Goal: Task Accomplishment & Management: Complete application form

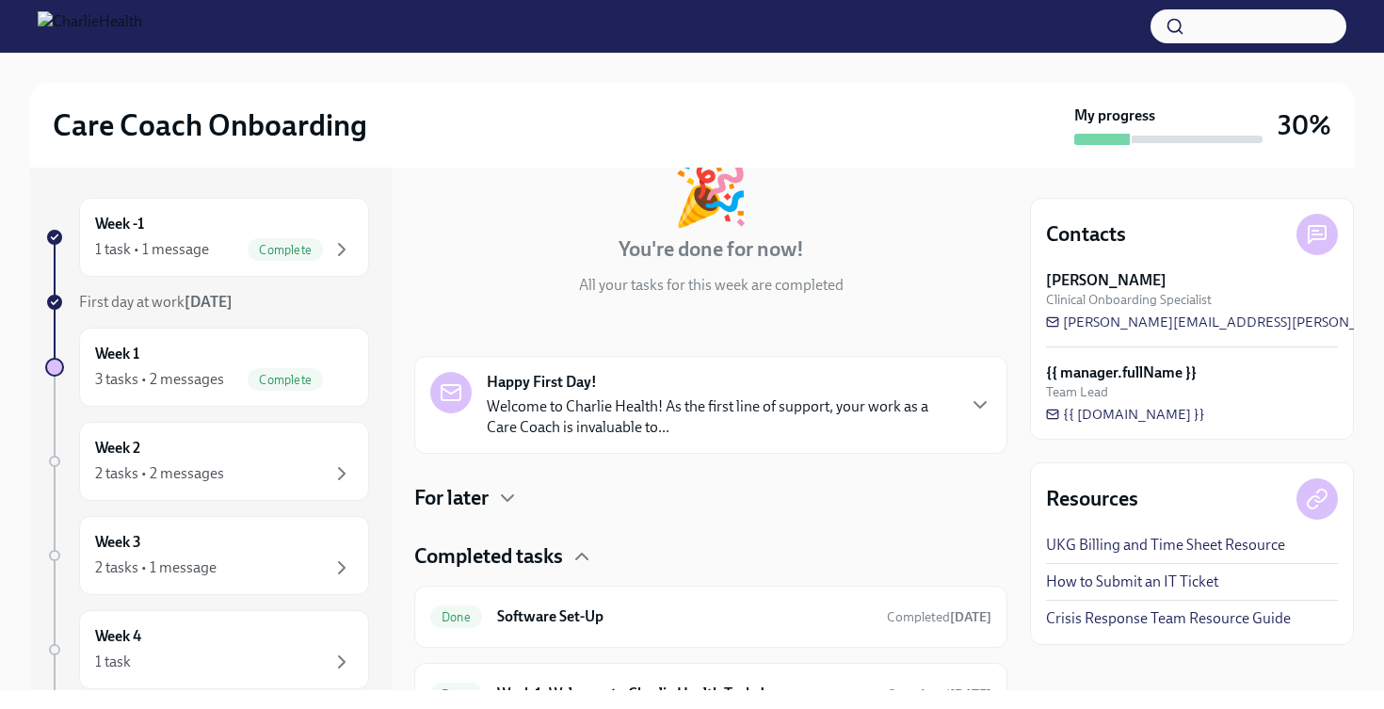
scroll to position [126, 0]
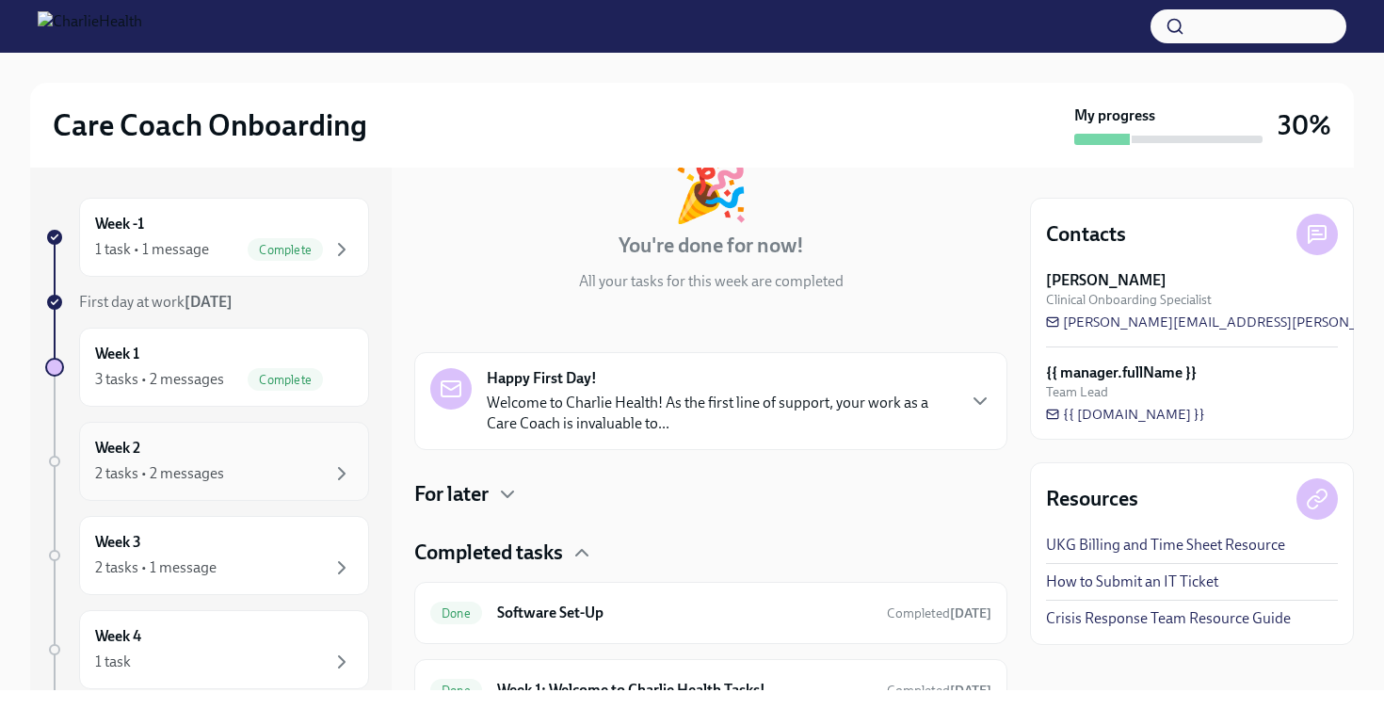
click at [278, 439] on div "Week 2 2 tasks • 2 messages" at bounding box center [224, 461] width 258 height 47
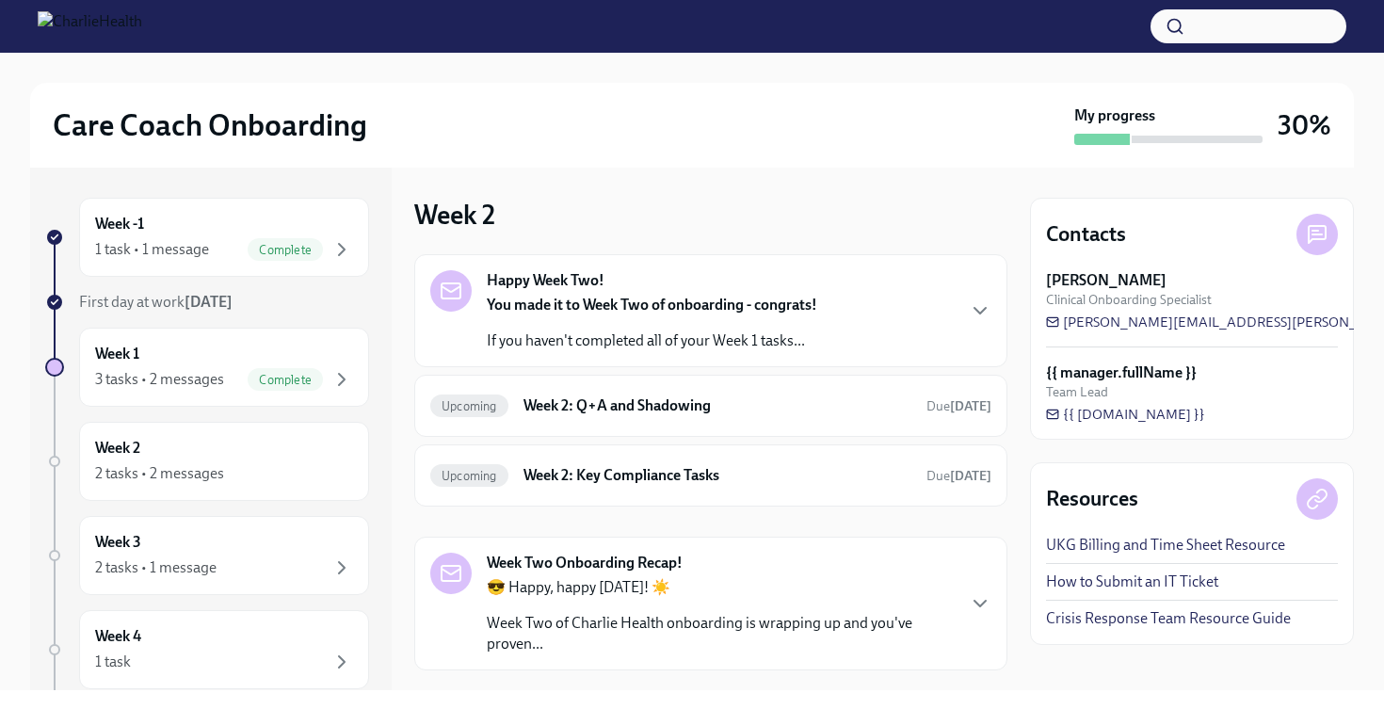
scroll to position [40, 0]
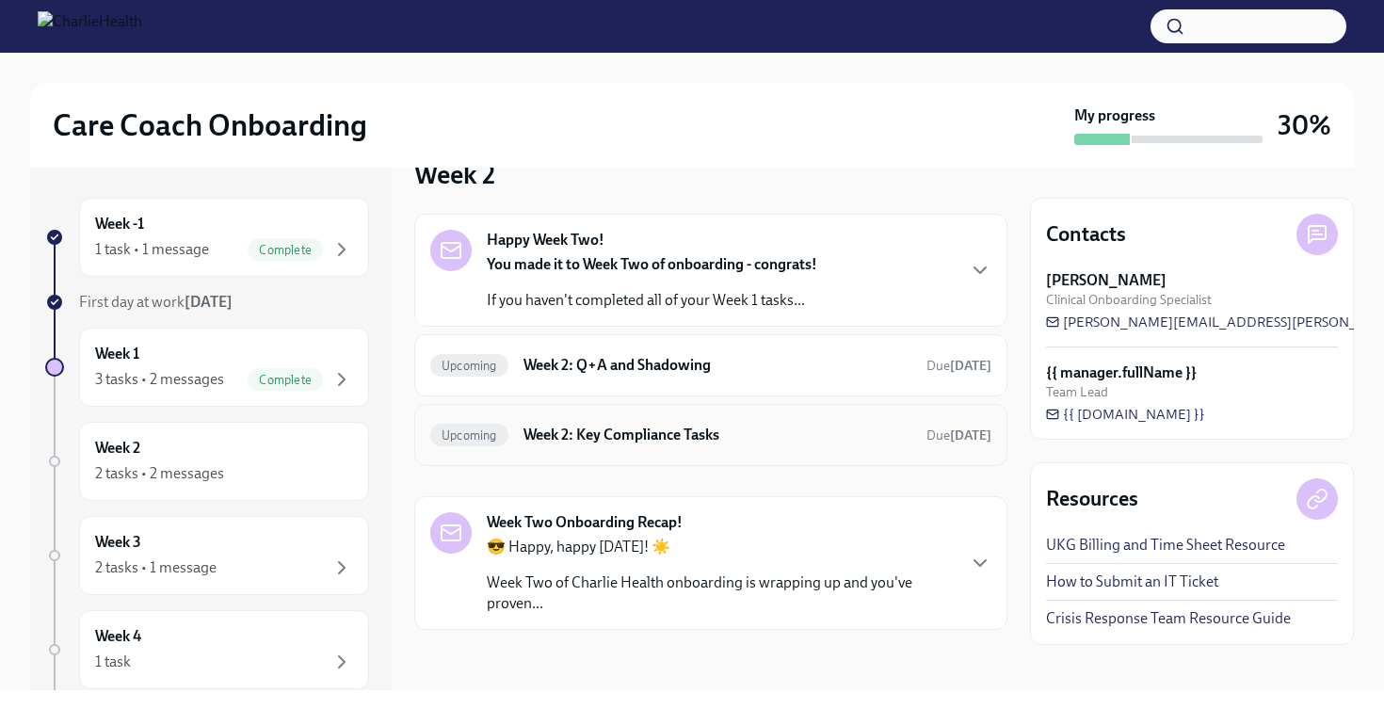
click at [576, 429] on h6 "Week 2: Key Compliance Tasks" at bounding box center [718, 435] width 388 height 21
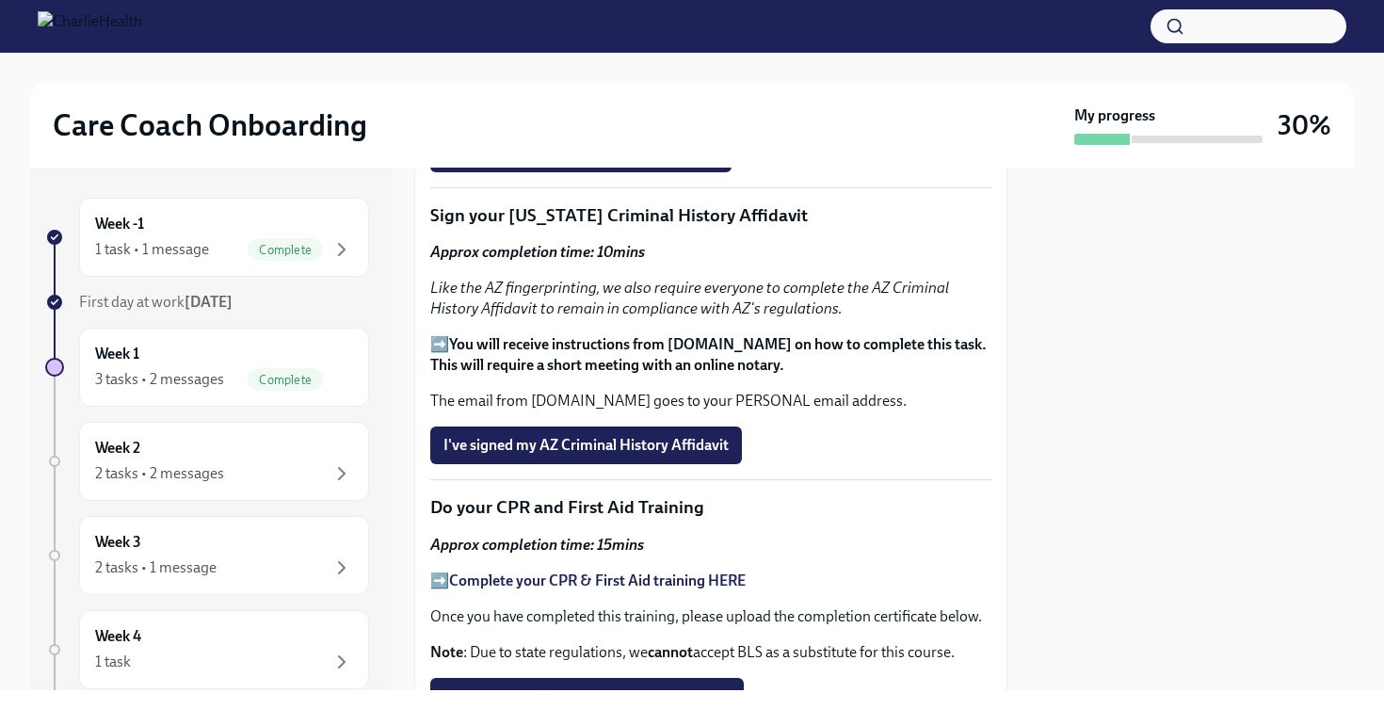
scroll to position [711, 0]
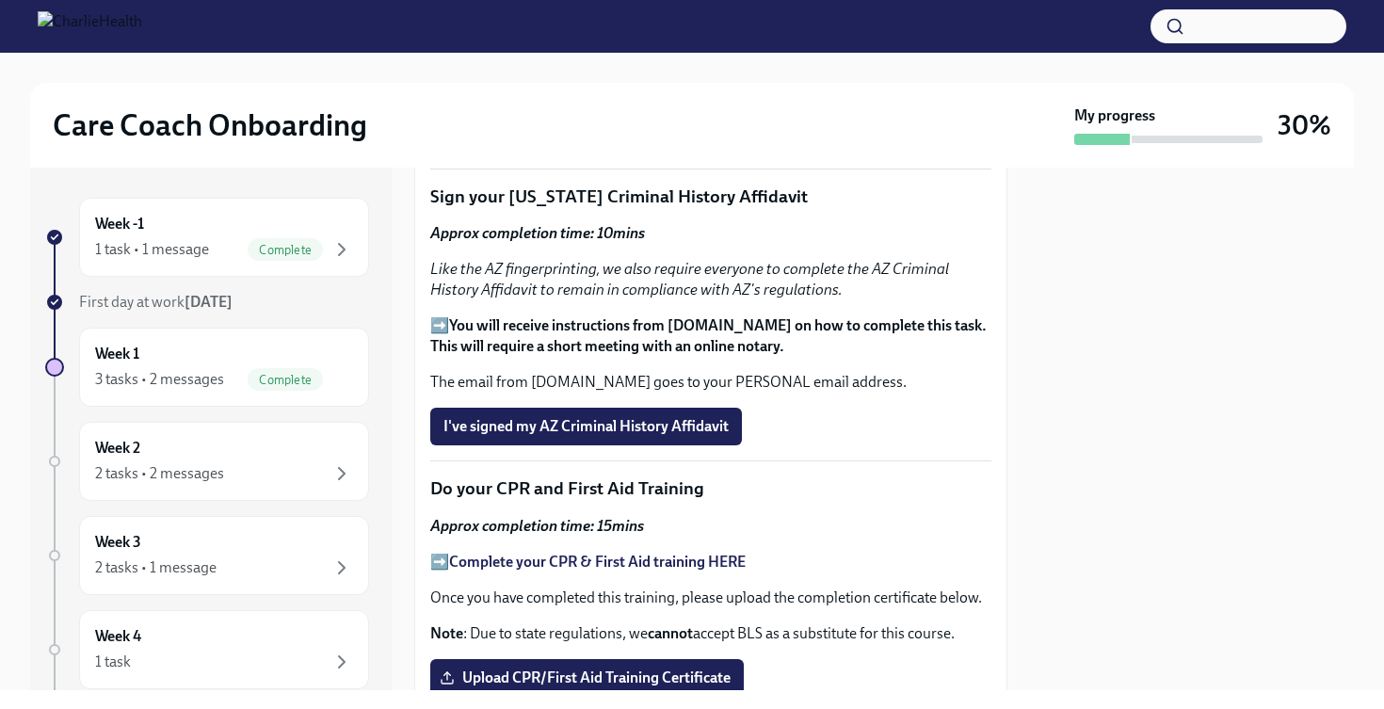
click at [670, 144] on span "I've registered in the AZ Fingerprint Portal" at bounding box center [580, 134] width 275 height 19
click at [665, 99] on strong "Register in the AZ Fingerprint Portal here" at bounding box center [583, 90] width 268 height 18
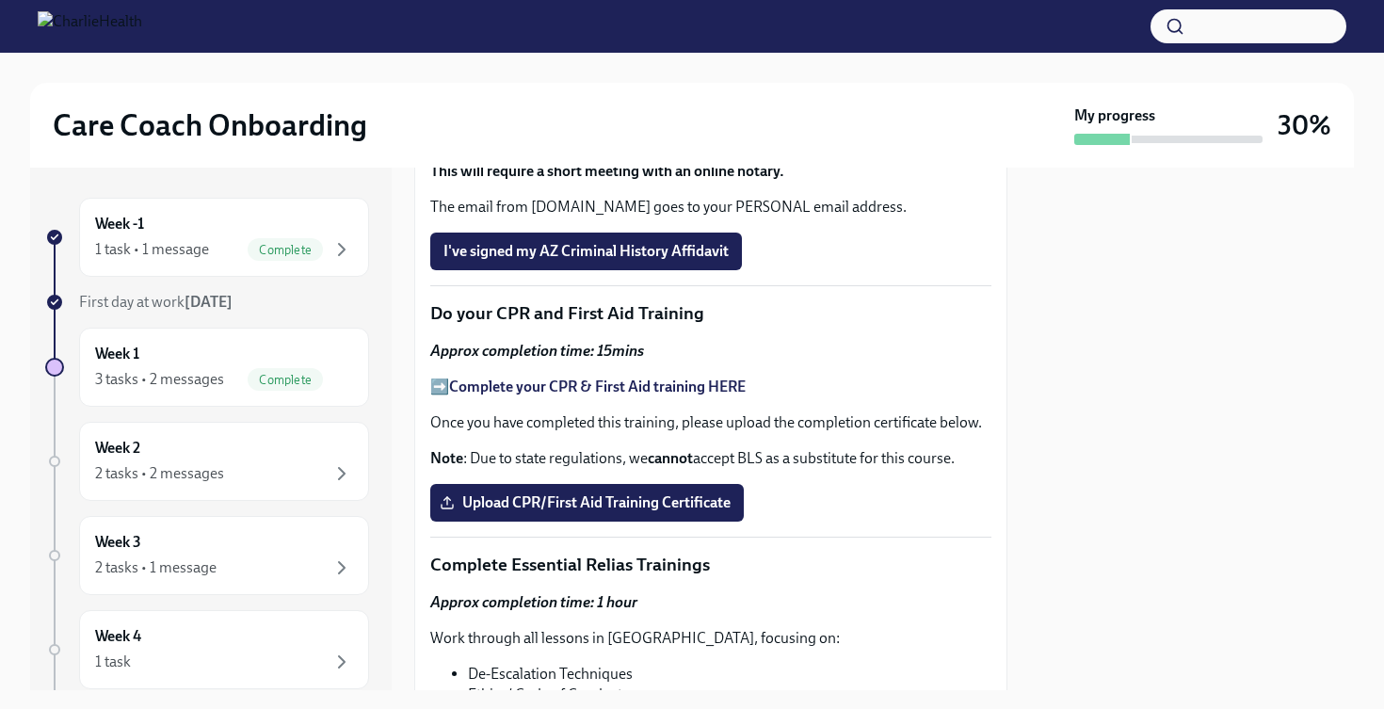
scroll to position [884, 0]
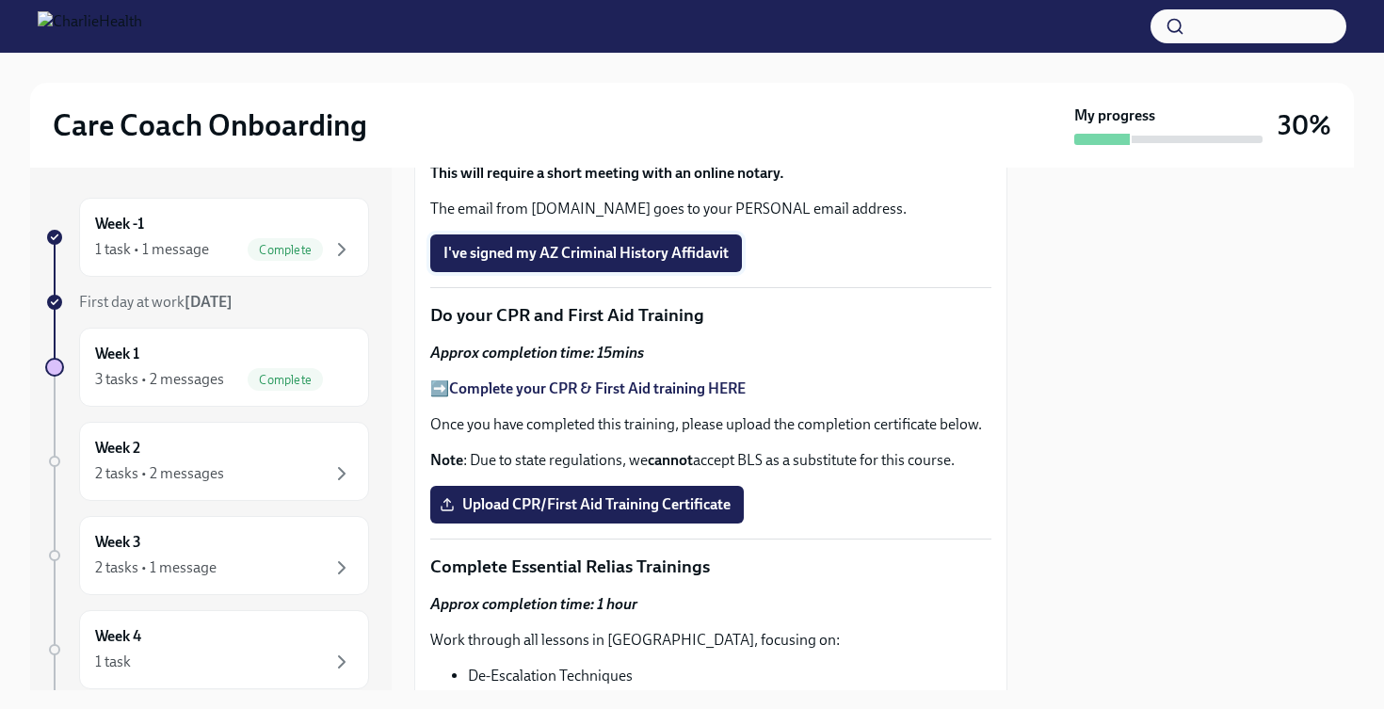
click at [520, 263] on span "I've signed my AZ Criminal History Affidavit" at bounding box center [585, 253] width 285 height 19
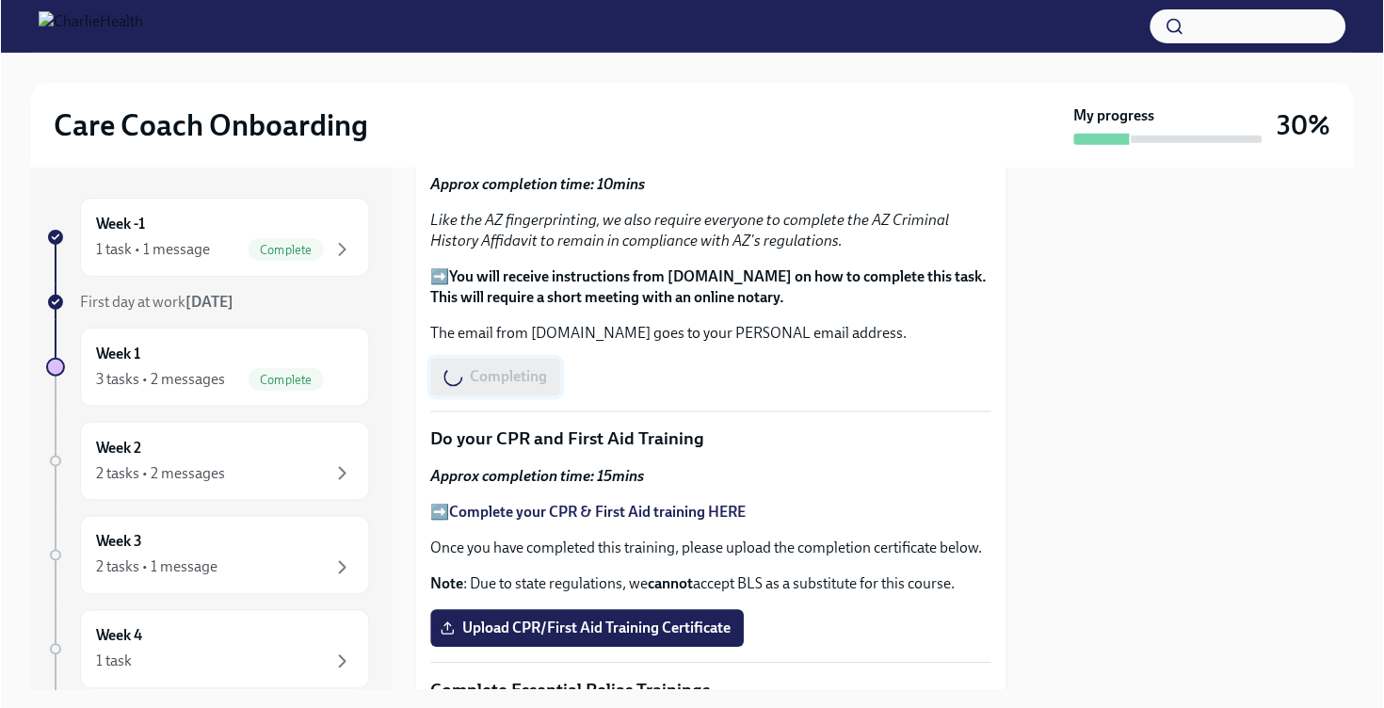
scroll to position [664, 0]
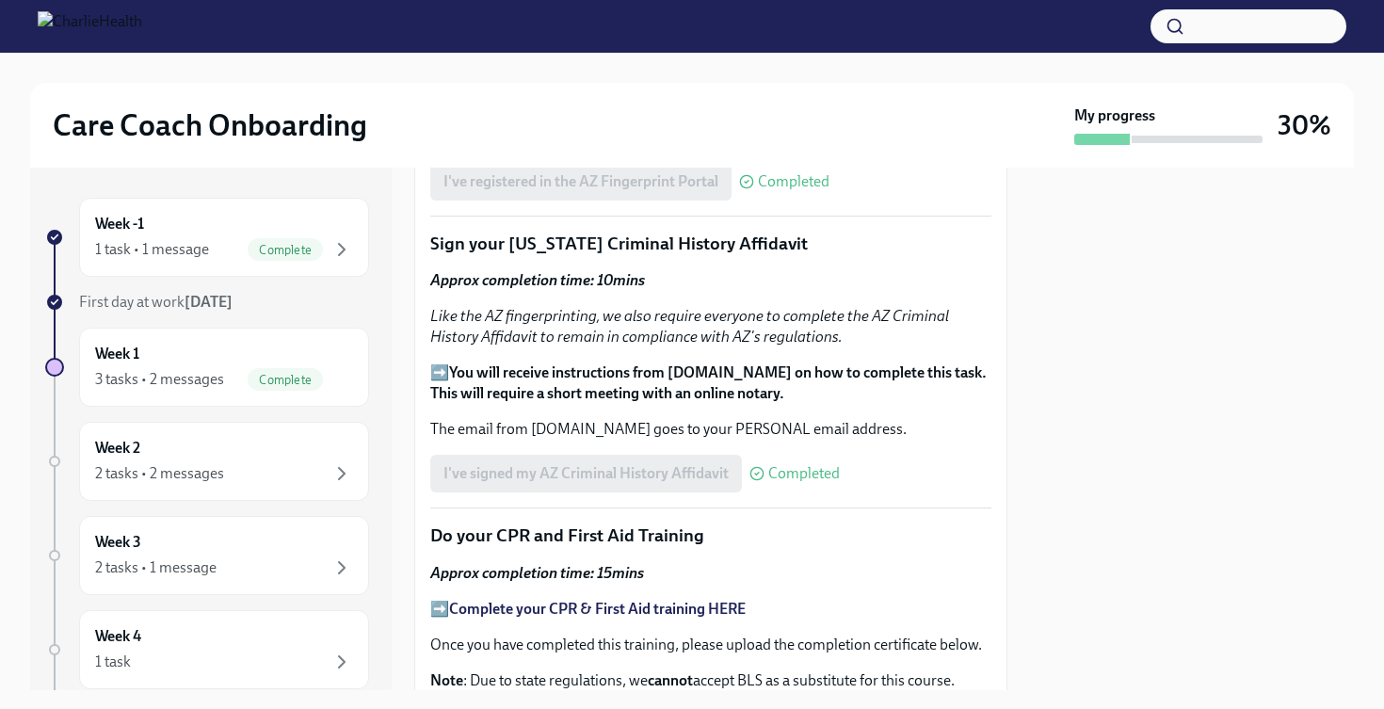
click at [622, 110] on strong "THESE instructions" at bounding box center [600, 101] width 125 height 18
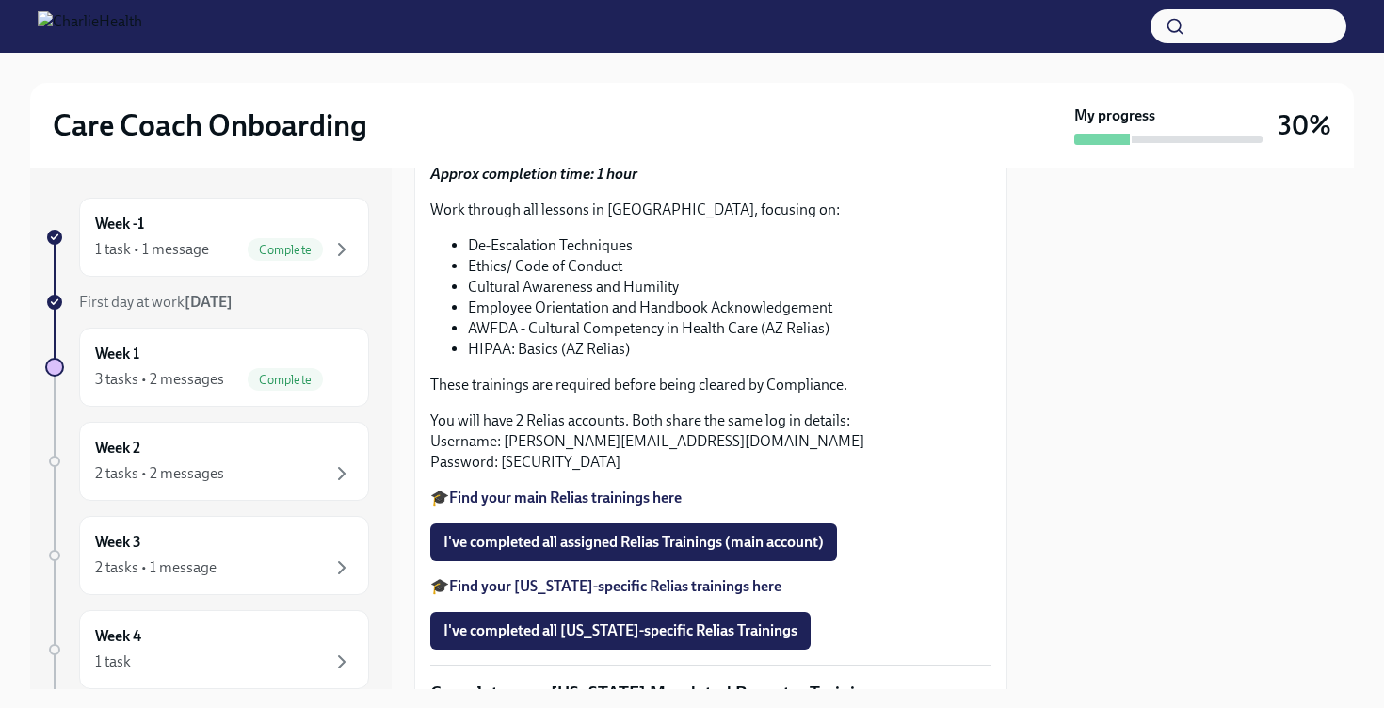
scroll to position [1319, 0]
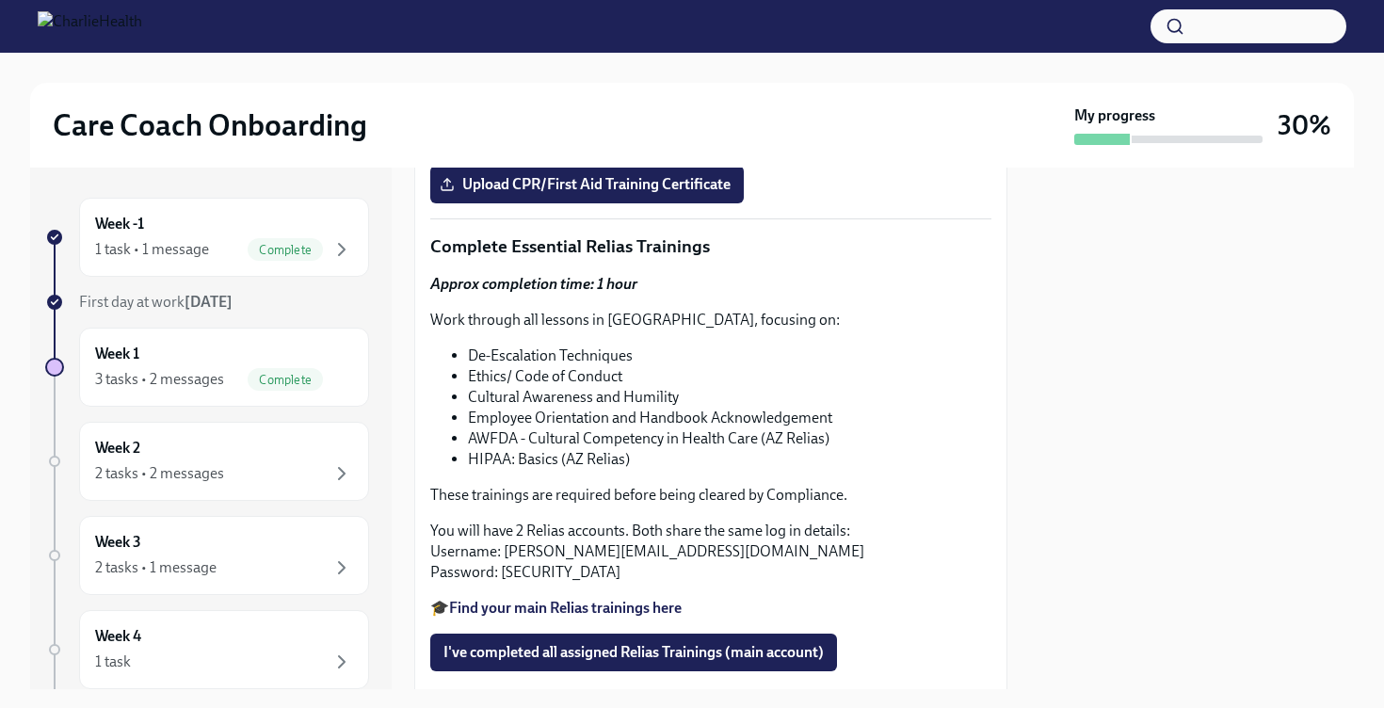
scroll to position [1228, 0]
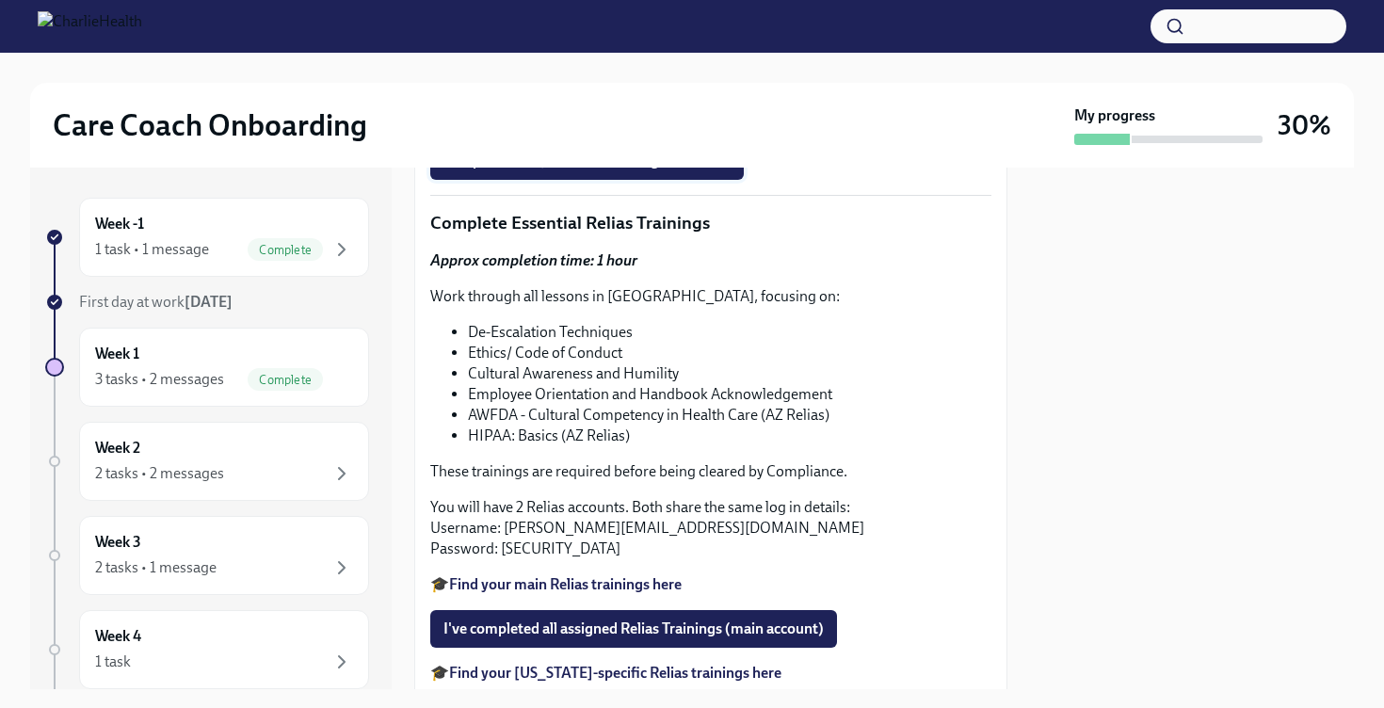
click at [597, 170] on span "Upload CPR/First Aid Training Certificate" at bounding box center [586, 161] width 287 height 19
click at [0, 0] on input "Upload CPR/First Aid Training Certificate" at bounding box center [0, 0] width 0 height 0
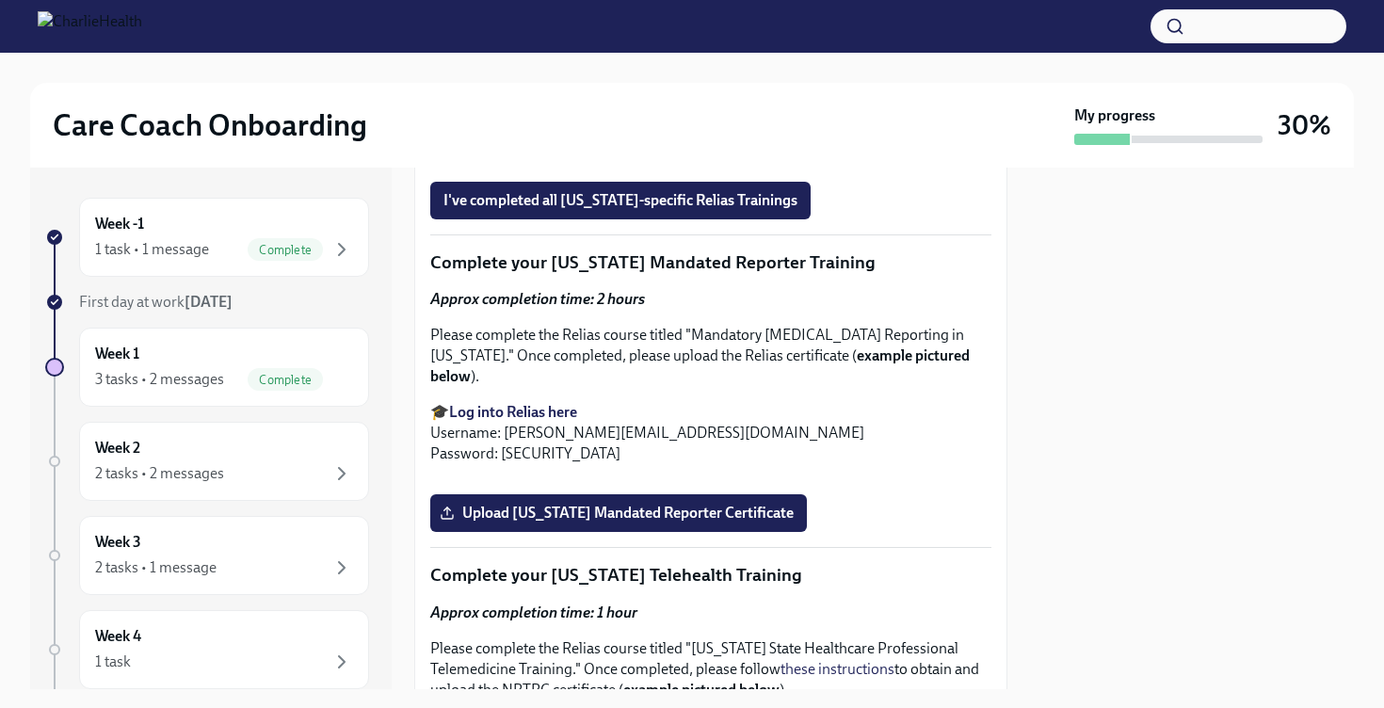
scroll to position [1582, 0]
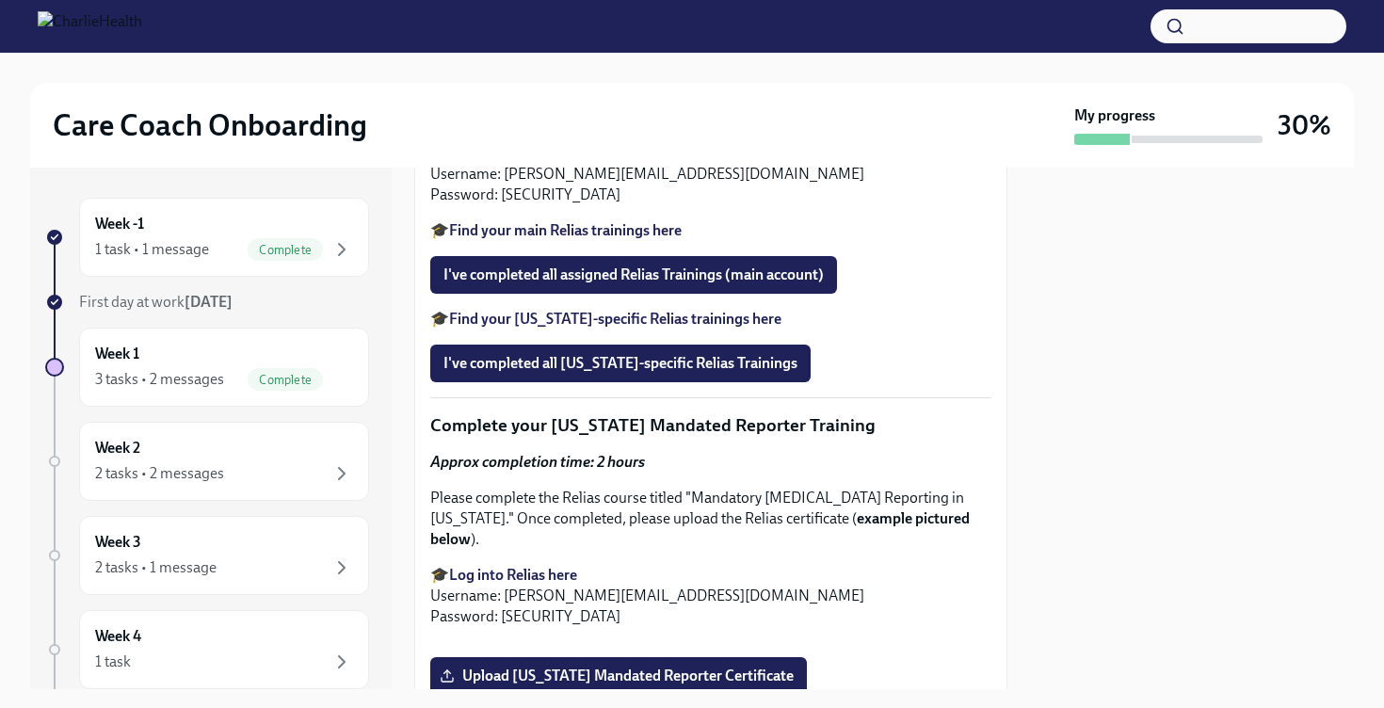
click at [584, 239] on strong "Find your main Relias trainings here" at bounding box center [565, 230] width 233 height 18
click at [563, 205] on p "You will have 2 Relias accounts. Both share the same log in details: Username: …" at bounding box center [710, 174] width 561 height 62
click at [723, 205] on p "You will have 2 Relias accounts. Both share the same log in details: Username: …" at bounding box center [710, 174] width 561 height 62
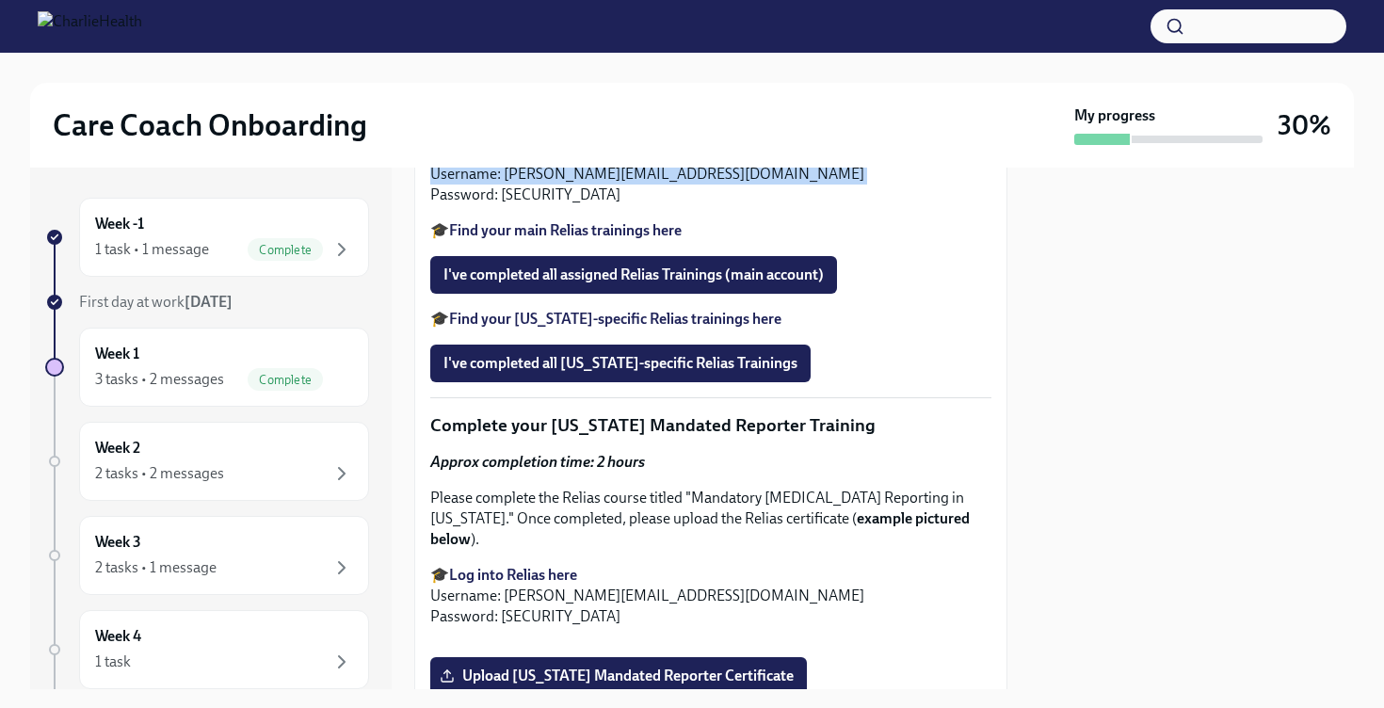
drag, startPoint x: 728, startPoint y: 487, endPoint x: 553, endPoint y: 467, distance: 176.2
click at [552, 205] on p "You will have 2 Relias accounts. Both share the same log in details: Username: …" at bounding box center [710, 174] width 561 height 62
click at [695, 205] on p "You will have 2 Relias accounts. Both share the same log in details: Username: …" at bounding box center [710, 174] width 561 height 62
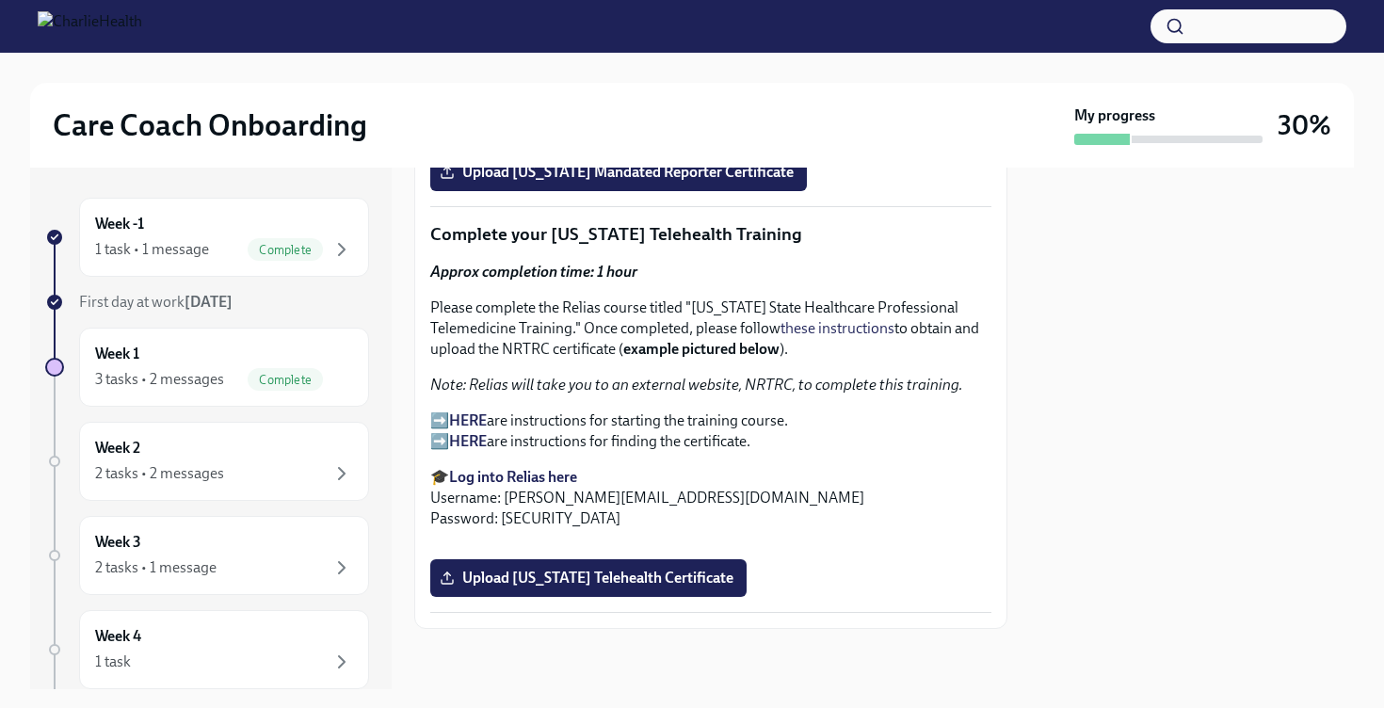
scroll to position [2520, 0]
click at [634, 182] on span "Upload [US_STATE] Mandated Reporter Certificate" at bounding box center [618, 172] width 350 height 19
click at [0, 0] on input "Upload [US_STATE] Mandated Reporter Certificate" at bounding box center [0, 0] width 0 height 0
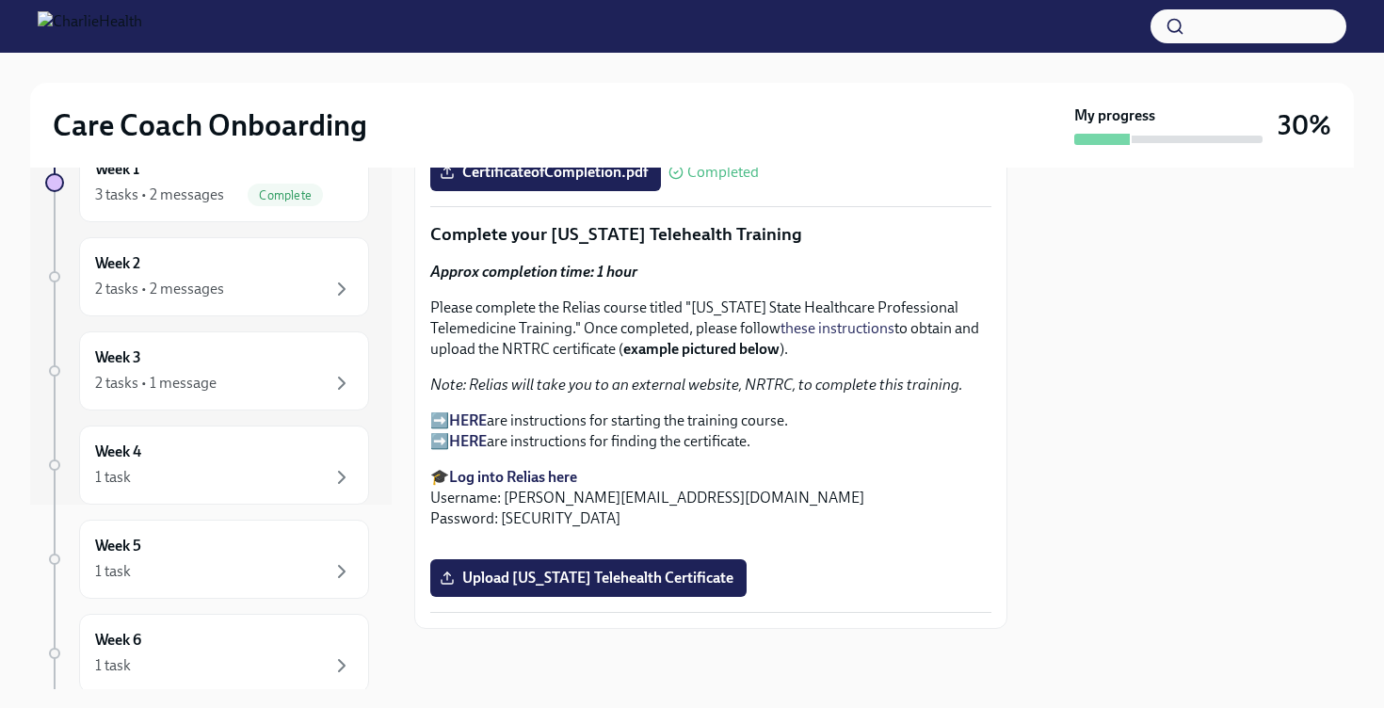
scroll to position [2827, 0]
click at [479, 411] on strong "HERE" at bounding box center [468, 420] width 38 height 18
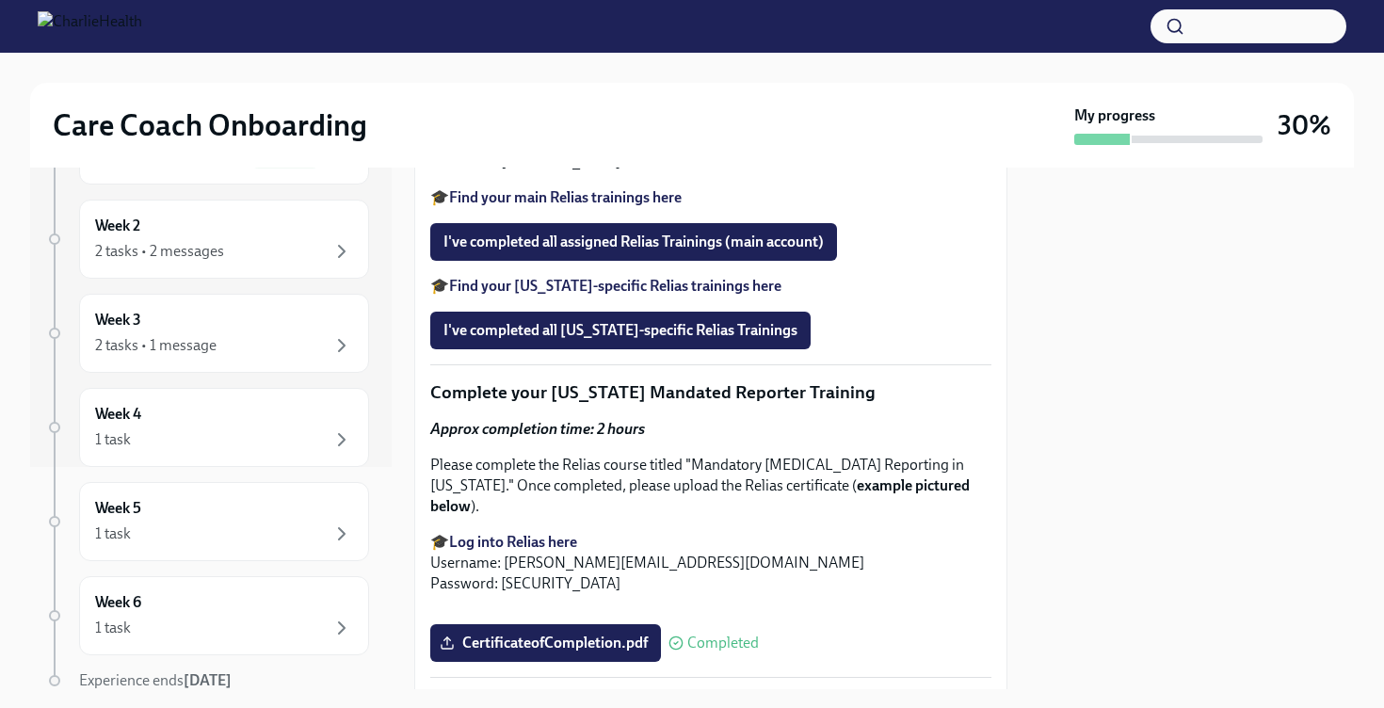
scroll to position [1598, 0]
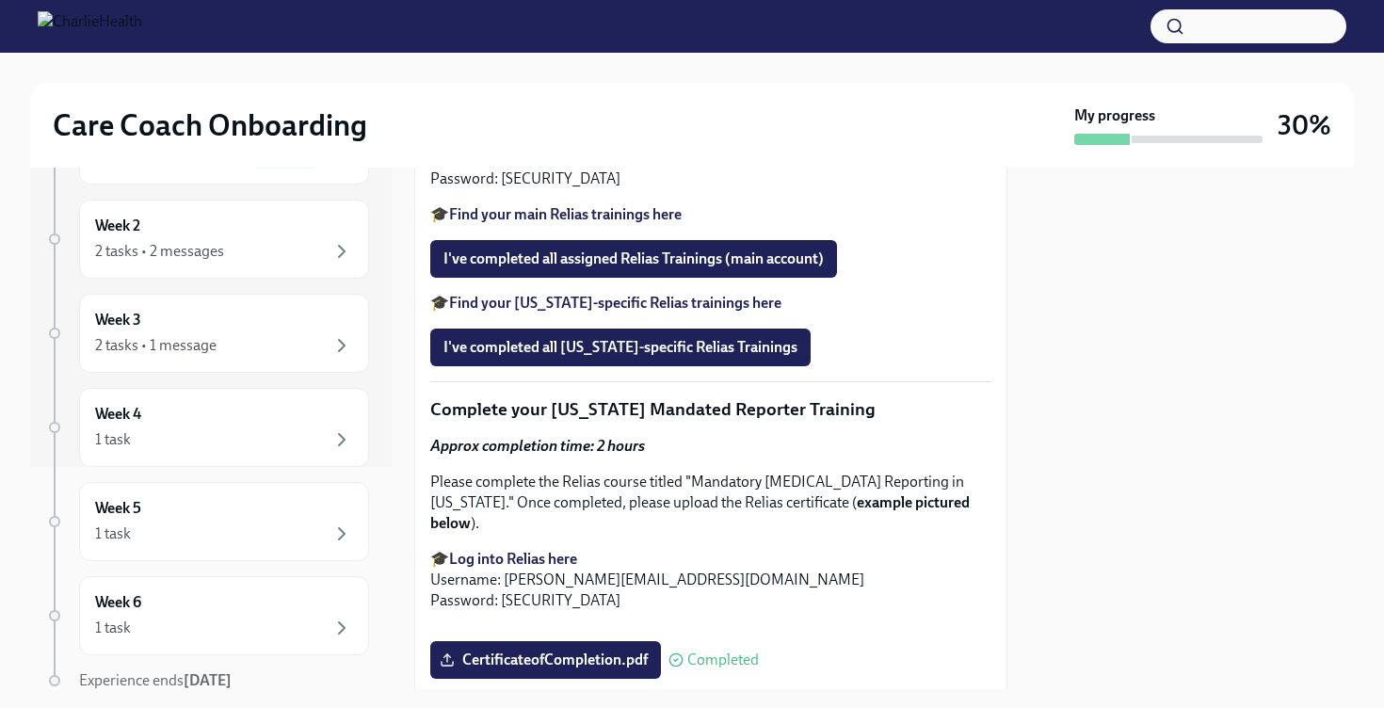
drag, startPoint x: 642, startPoint y: 382, endPoint x: 469, endPoint y: 266, distance: 208.4
click at [469, 76] on ul "De-Escalation Techniques Ethics/ Code of Conduct Cultural Awareness and Humilit…" at bounding box center [710, 14] width 561 height 124
copy ul "De-Escalation Techniques Ethics/ Code of Conduct Cultural Awareness and Humilit…"
click at [667, 225] on div "Approx completion time: 1 hour Work through all lessons in [GEOGRAPHIC_DATA], f…" at bounding box center [710, 52] width 561 height 345
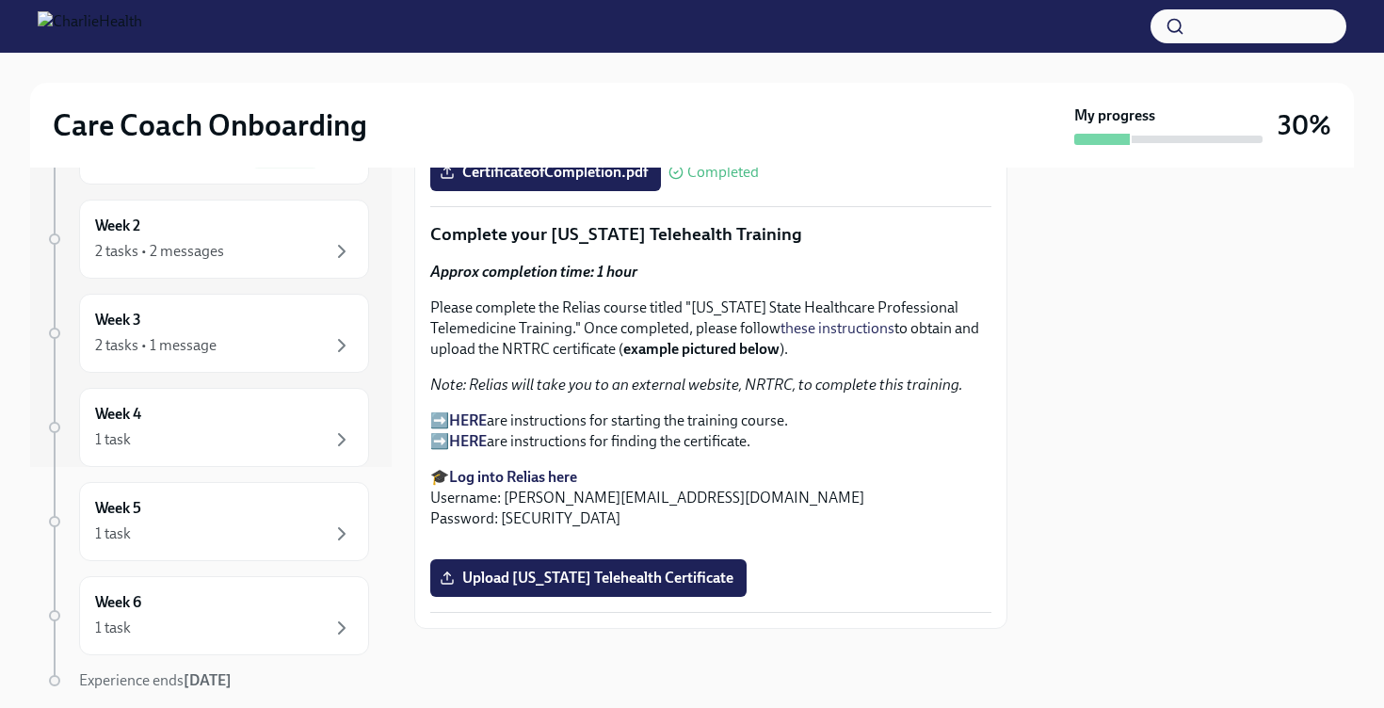
scroll to position [3248, 0]
click at [662, 585] on span "Upload [US_STATE] Telehealth Certificate" at bounding box center [588, 578] width 290 height 19
click at [0, 0] on input "Upload [US_STATE] Telehealth Certificate" at bounding box center [0, 0] width 0 height 0
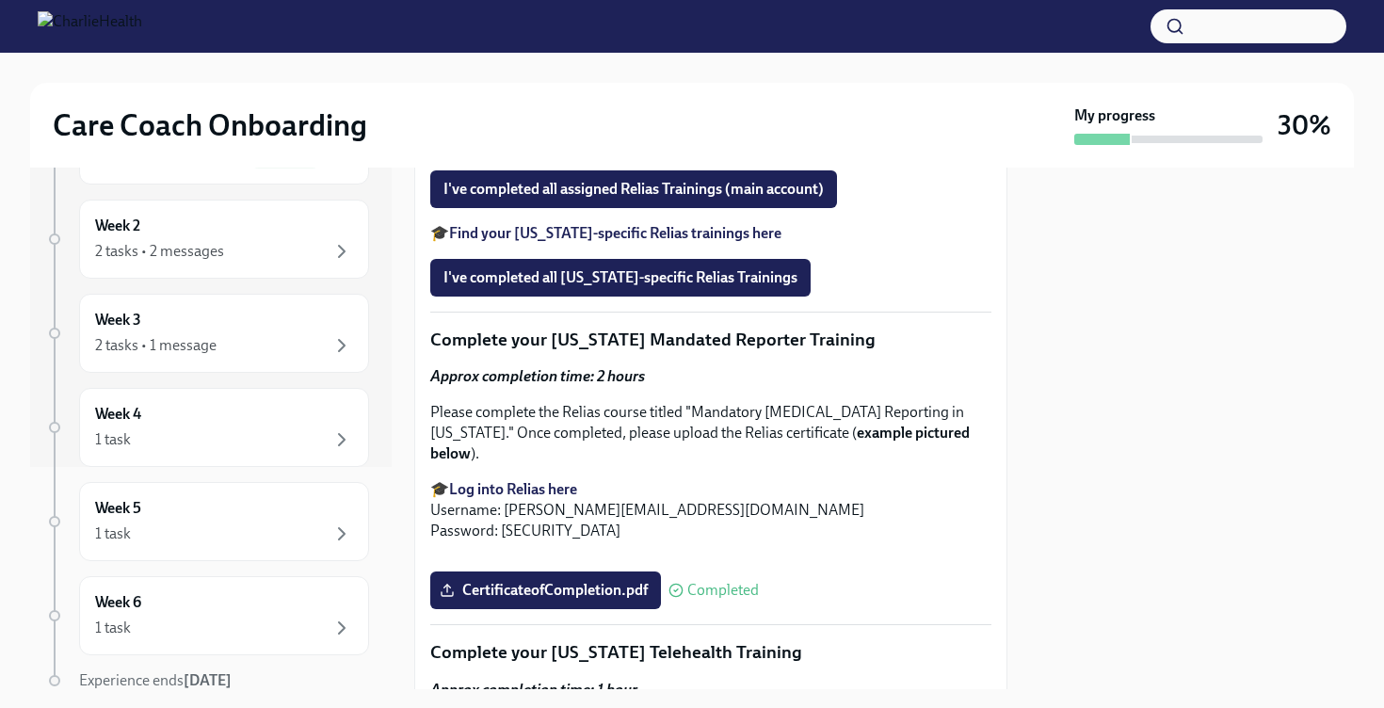
scroll to position [1790, 0]
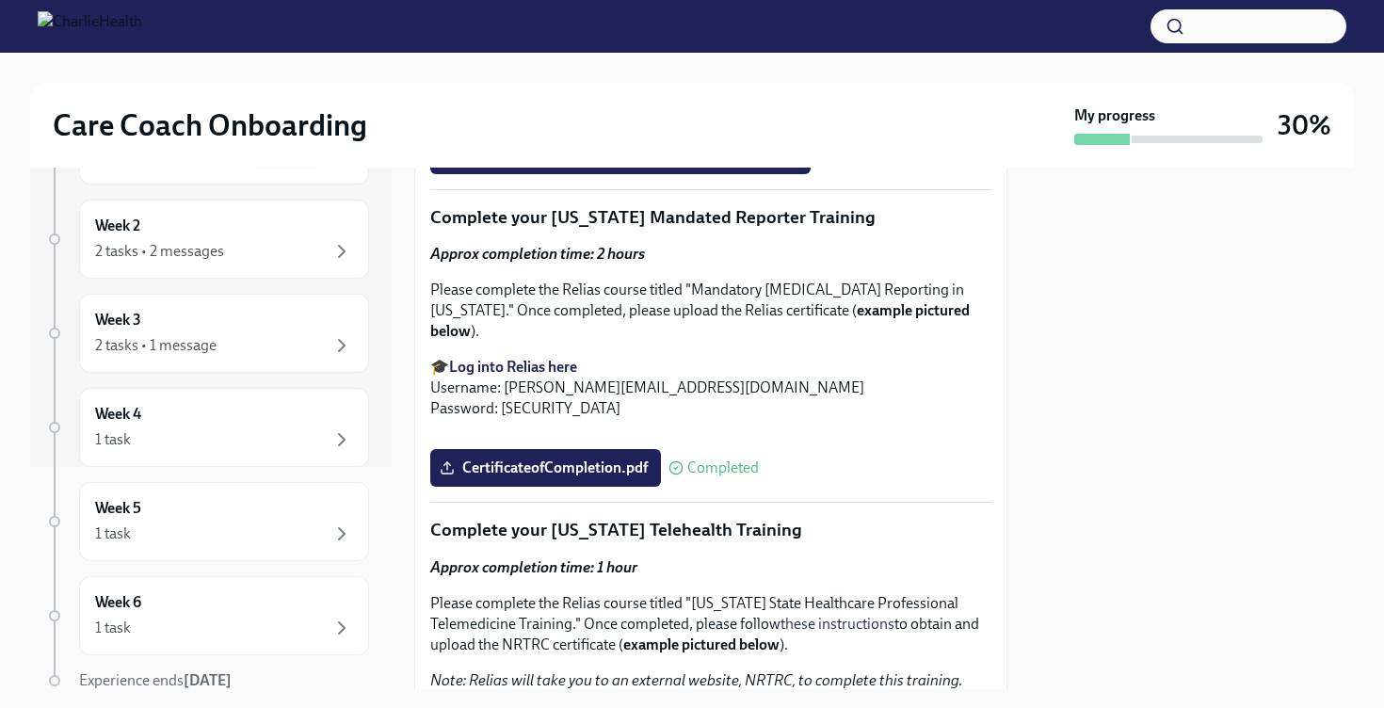
click at [733, 120] on strong "Find your [US_STATE]-specific Relias trainings here" at bounding box center [615, 111] width 332 height 18
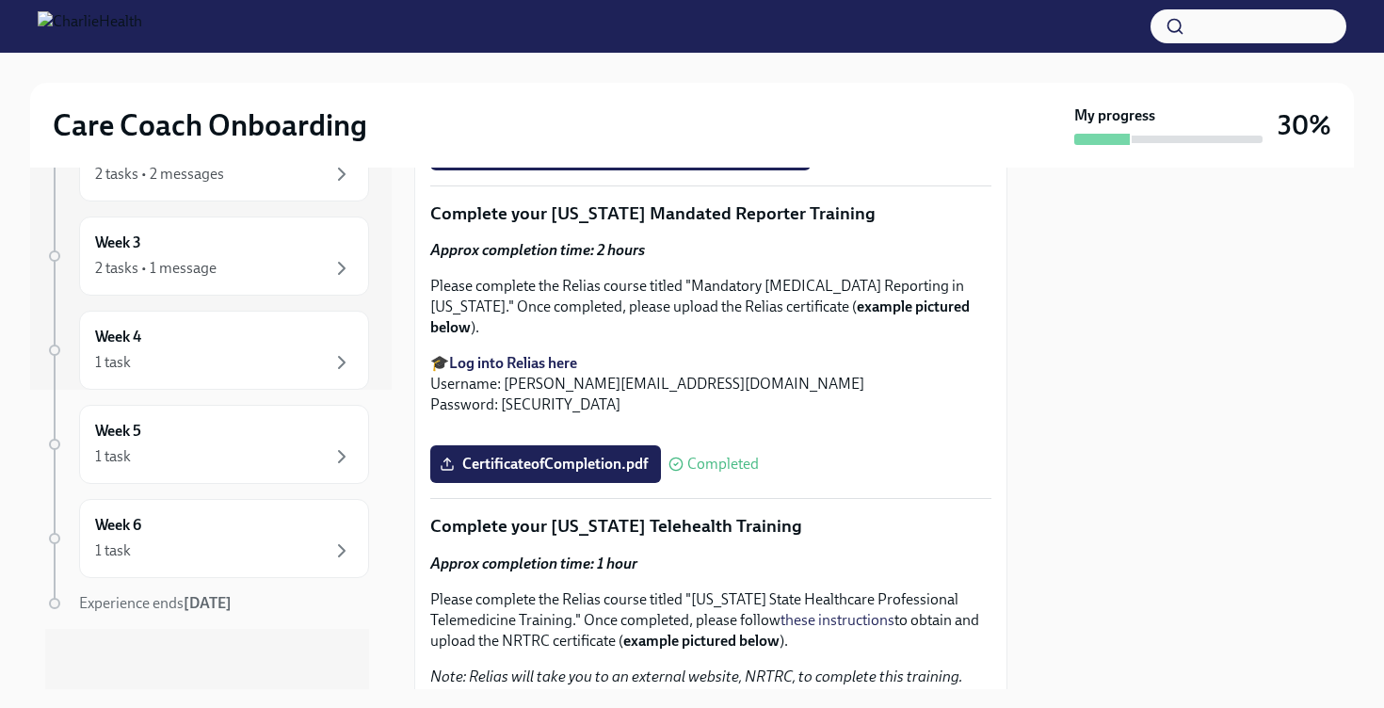
scroll to position [1795, 0]
